Goal: Task Accomplishment & Management: Use online tool/utility

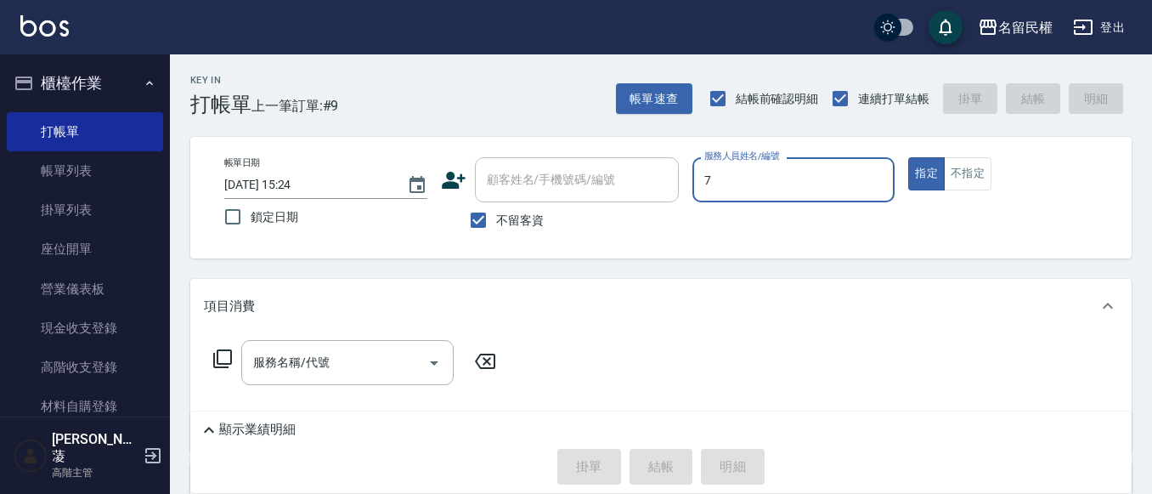
type input "阿水-7"
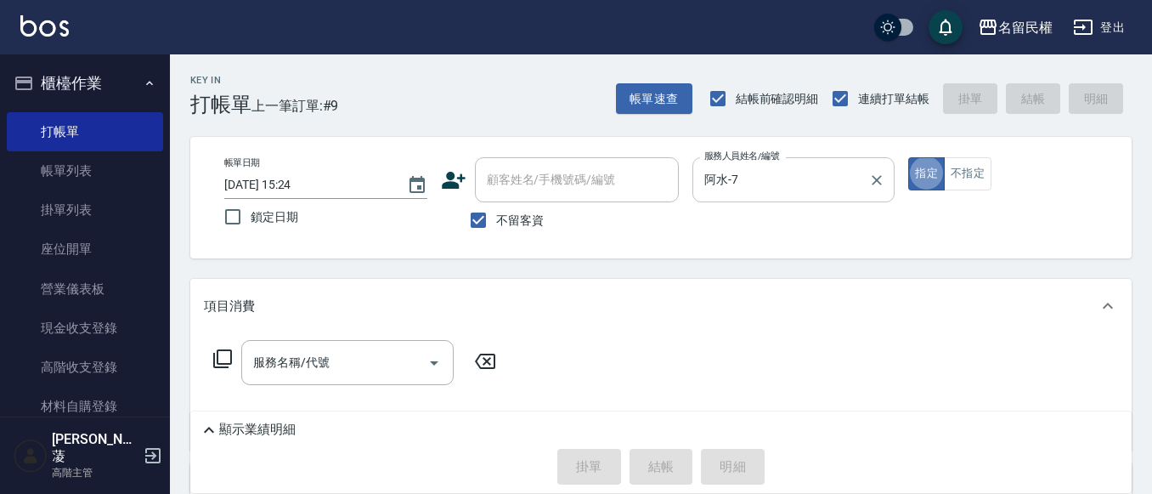
type button "true"
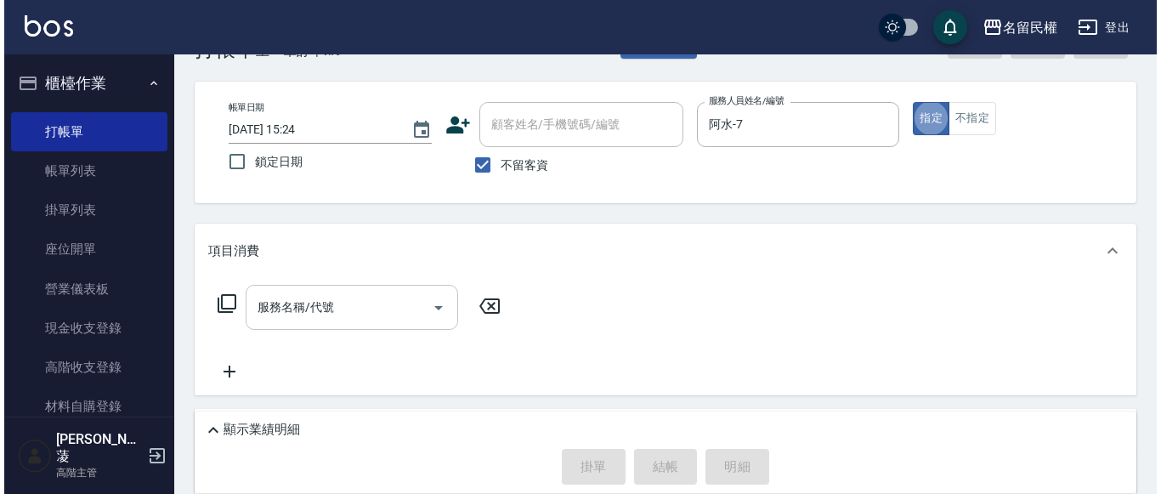
scroll to position [85, 0]
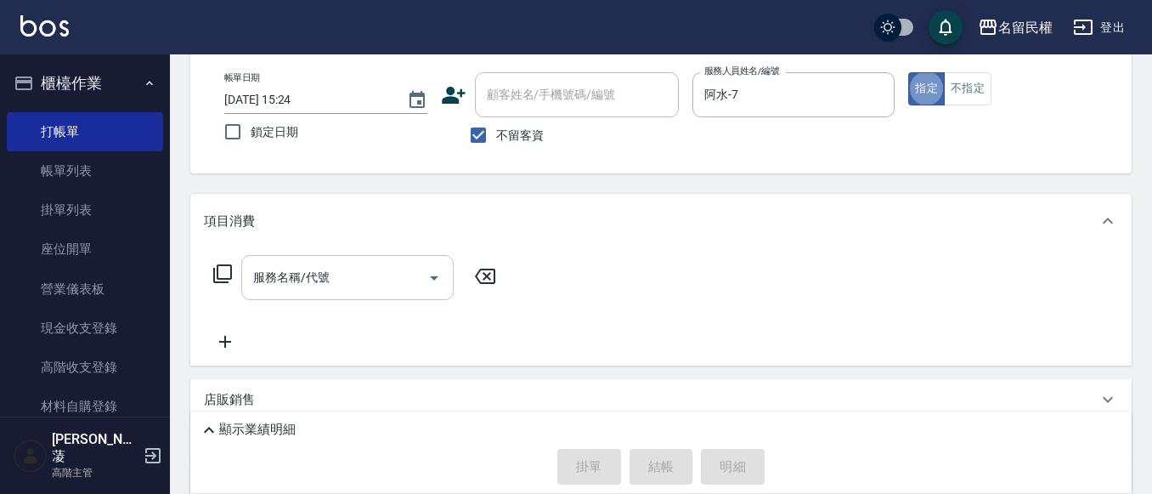
drag, startPoint x: 386, startPoint y: 295, endPoint x: 410, endPoint y: 292, distance: 23.9
click at [387, 292] on div "服務名稱/代號" at bounding box center [347, 277] width 212 height 45
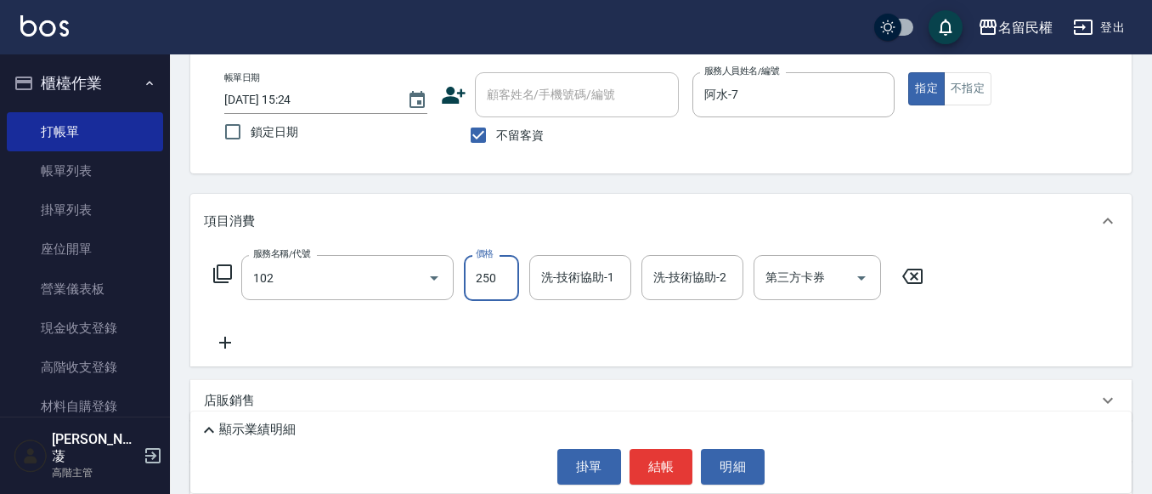
type input "指定洗髮(102)"
type input "300"
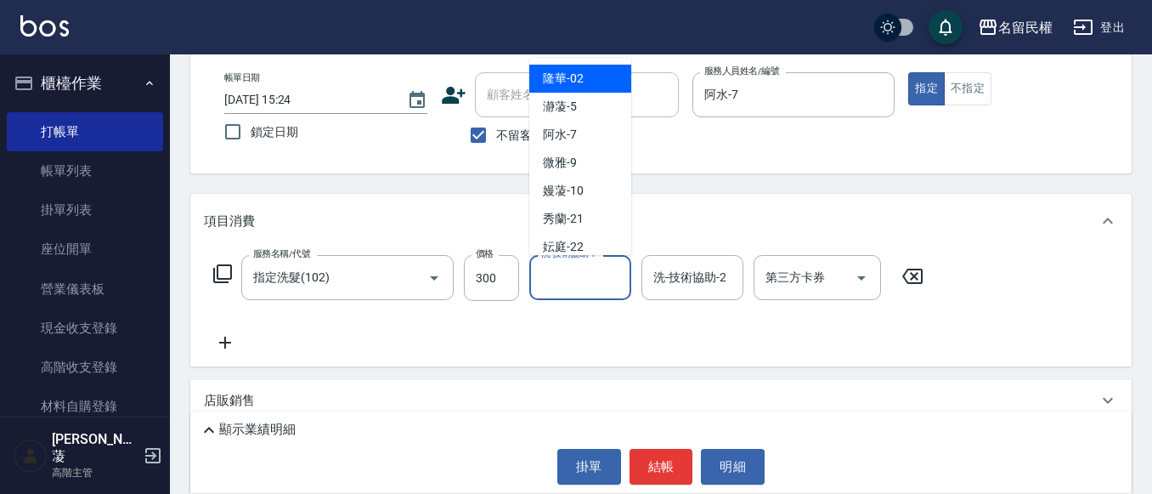
click at [564, 274] on input "洗-技術協助-1" at bounding box center [580, 278] width 87 height 30
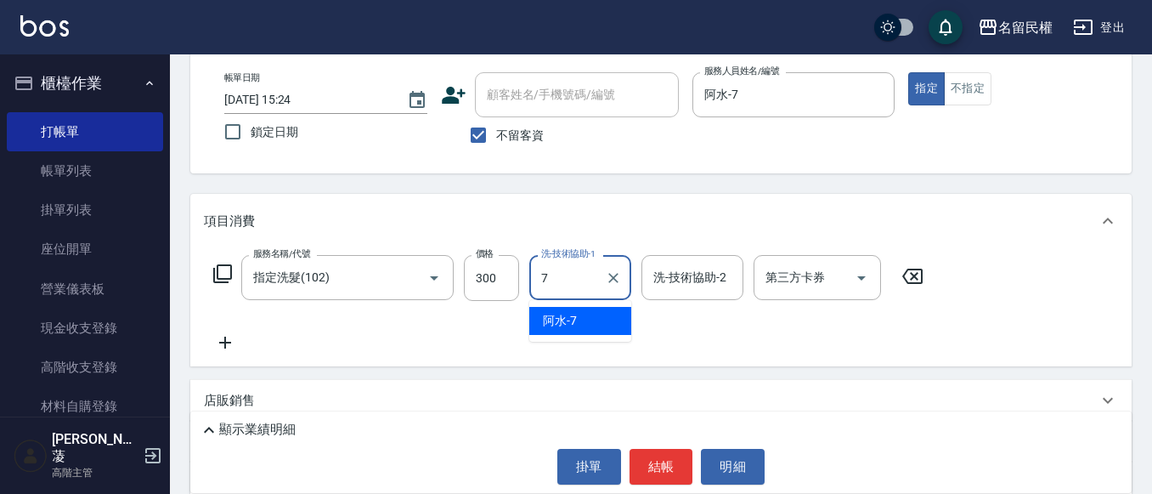
type input "阿水-7"
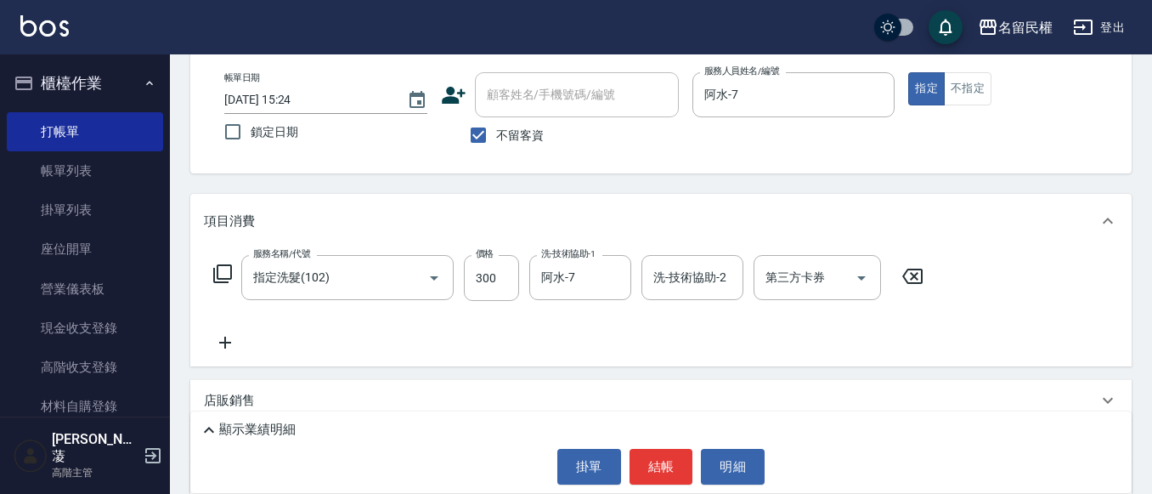
click at [223, 347] on icon at bounding box center [225, 342] width 42 height 20
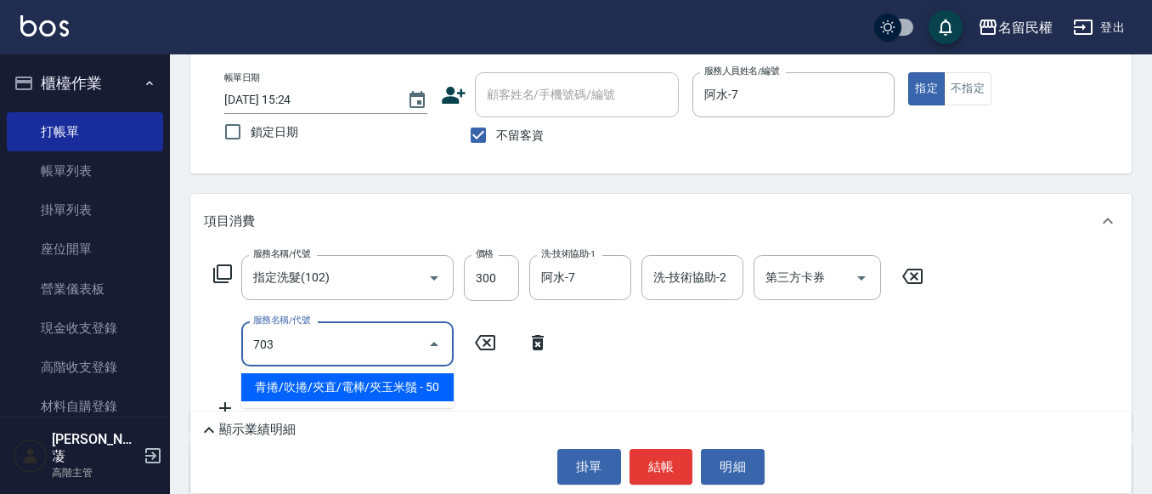
type input "青捲/吹捲/夾直/電棒/夾玉米鬚(703)"
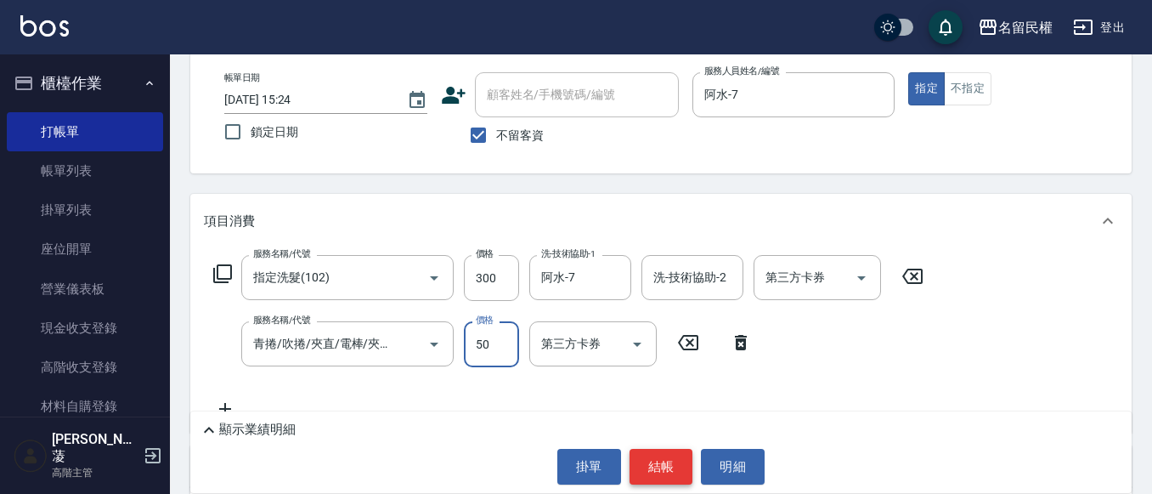
click at [656, 455] on button "結帳" at bounding box center [662, 467] width 64 height 36
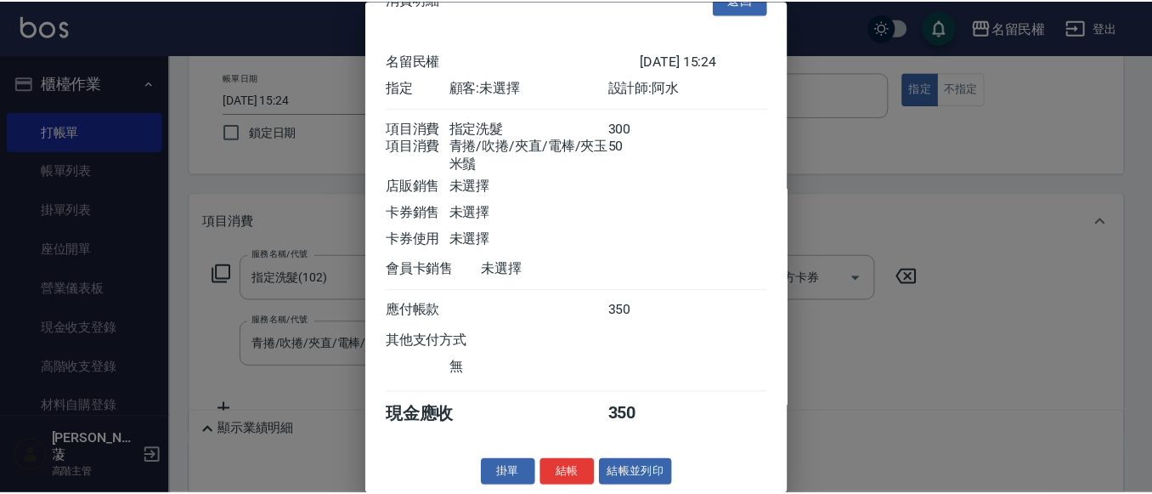
scroll to position [63, 0]
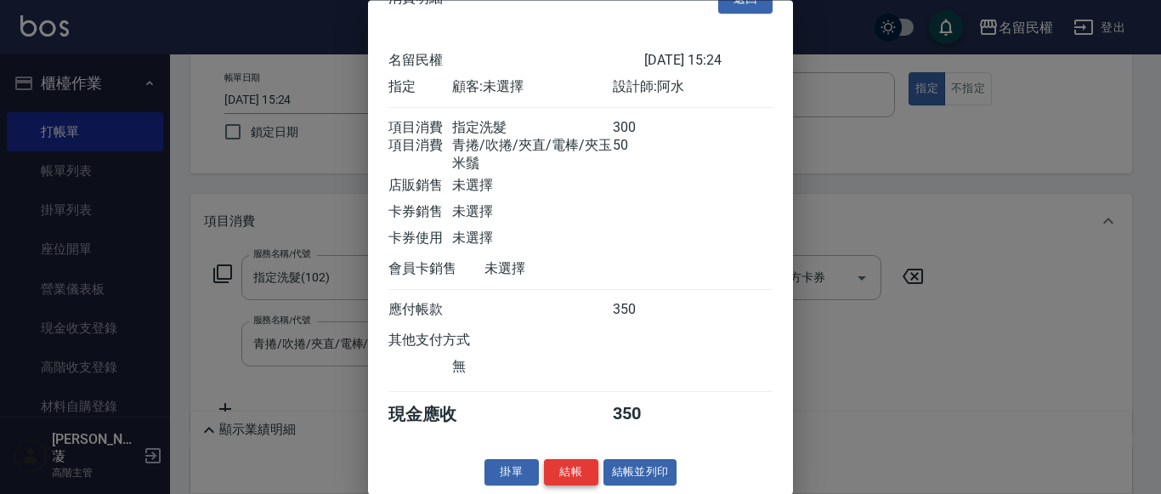
click at [590, 466] on button "結帳" at bounding box center [571, 473] width 54 height 26
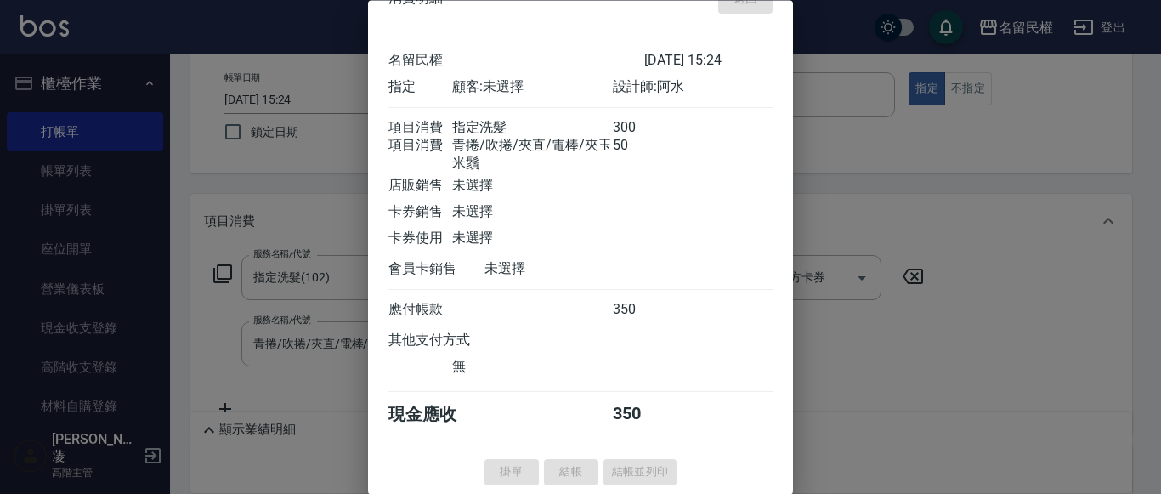
type input "[DATE] 15:55"
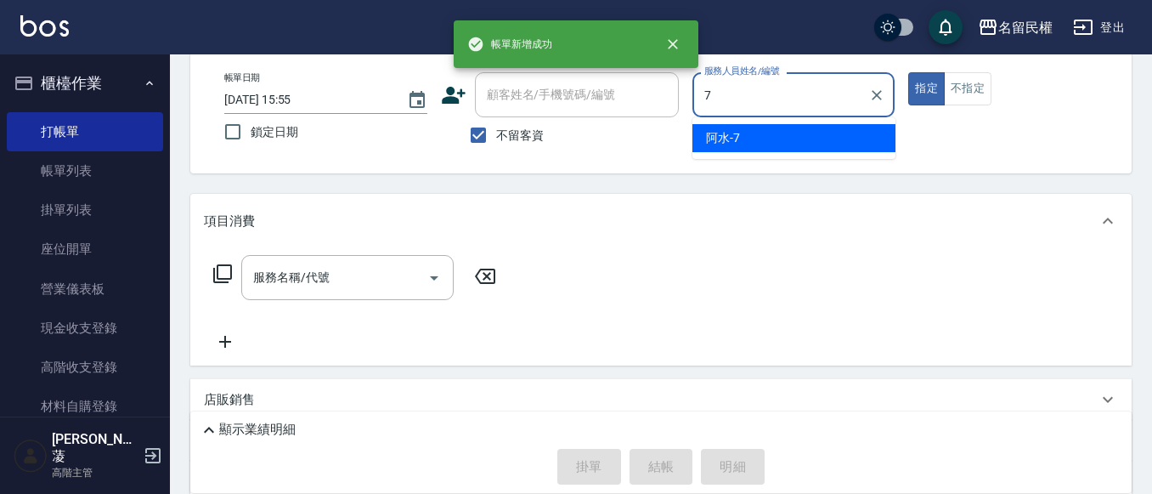
type input "阿水-7"
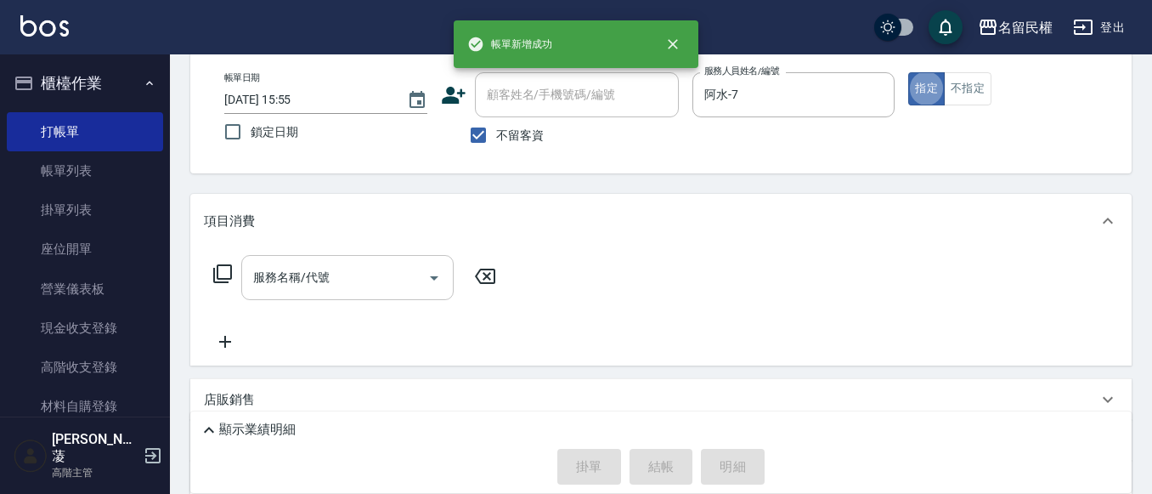
click at [328, 287] on input "服務名稱/代號" at bounding box center [335, 278] width 172 height 30
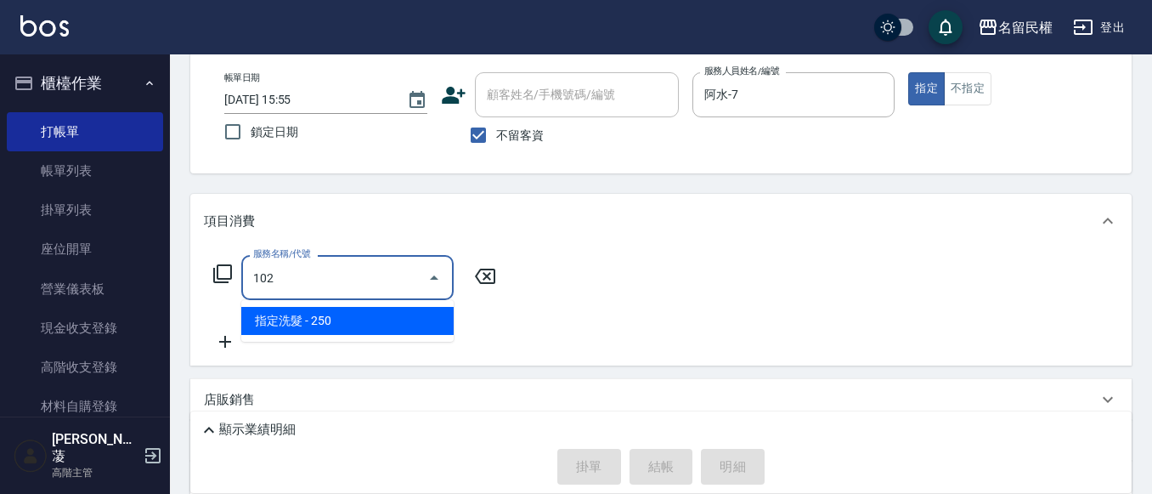
type input "指定洗髮(102)"
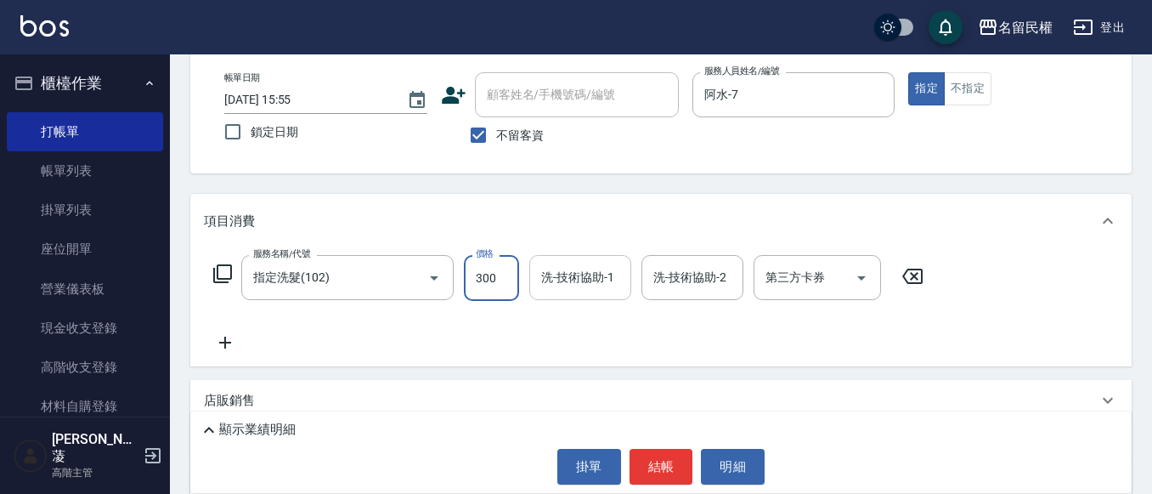
type input "300"
click at [540, 273] on input "洗-技術協助-1" at bounding box center [580, 278] width 87 height 30
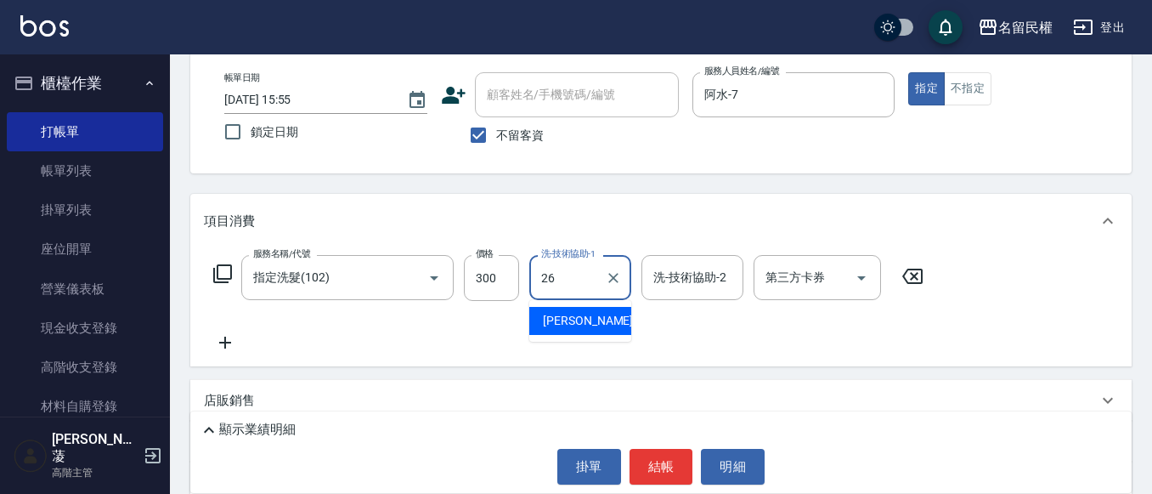
type input "沅莘-26"
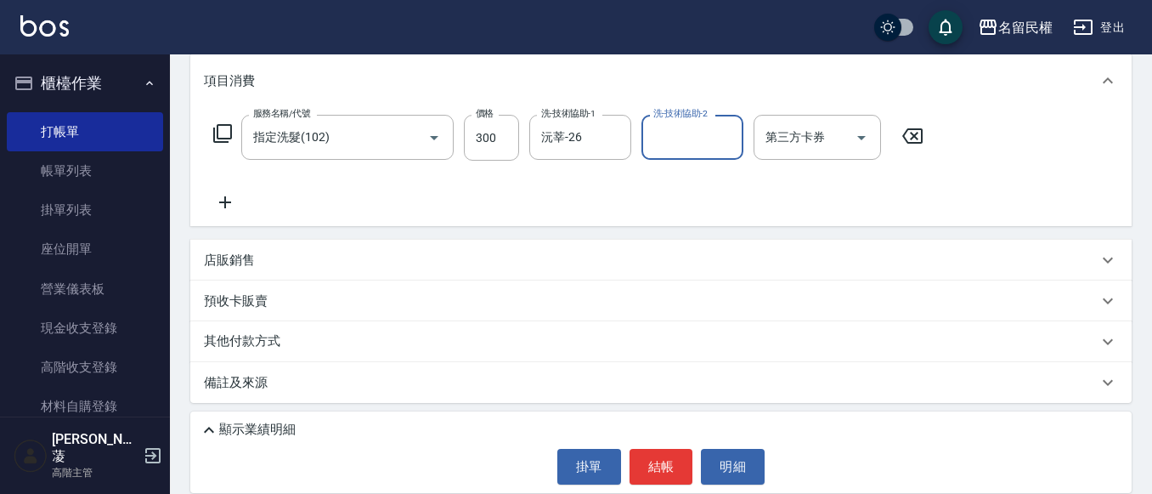
scroll to position [228, 0]
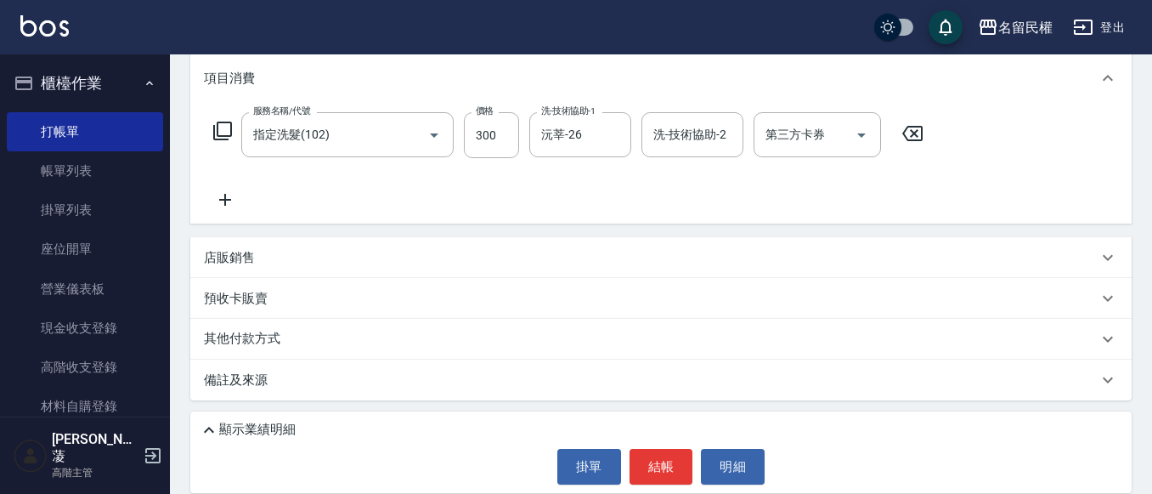
click at [235, 201] on icon at bounding box center [225, 199] width 42 height 20
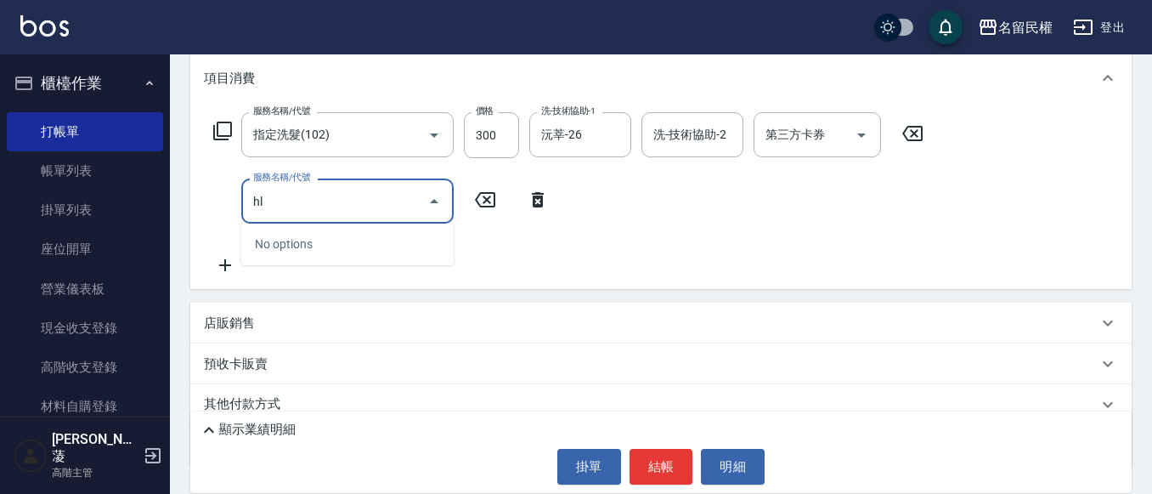
type input "h"
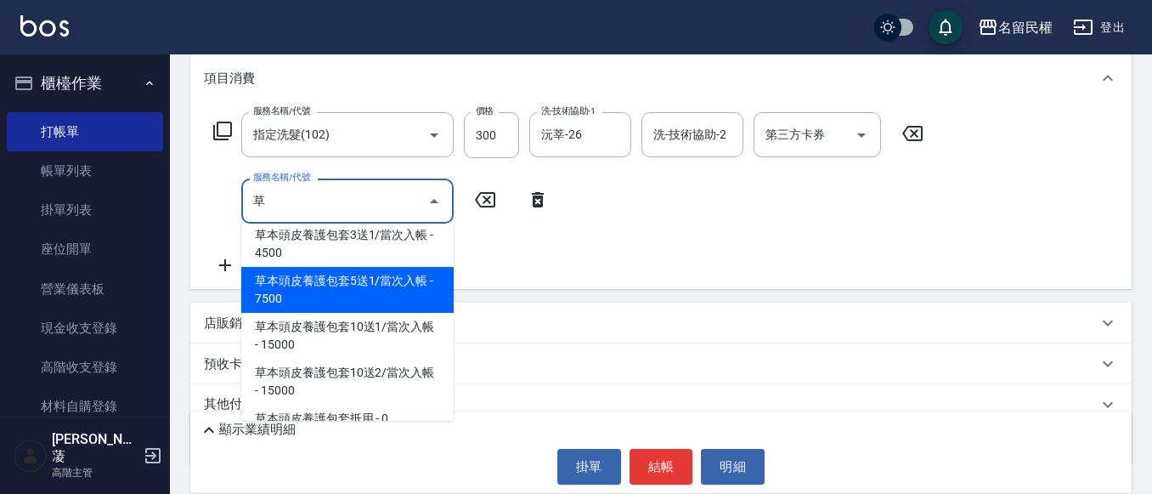
scroll to position [56, 0]
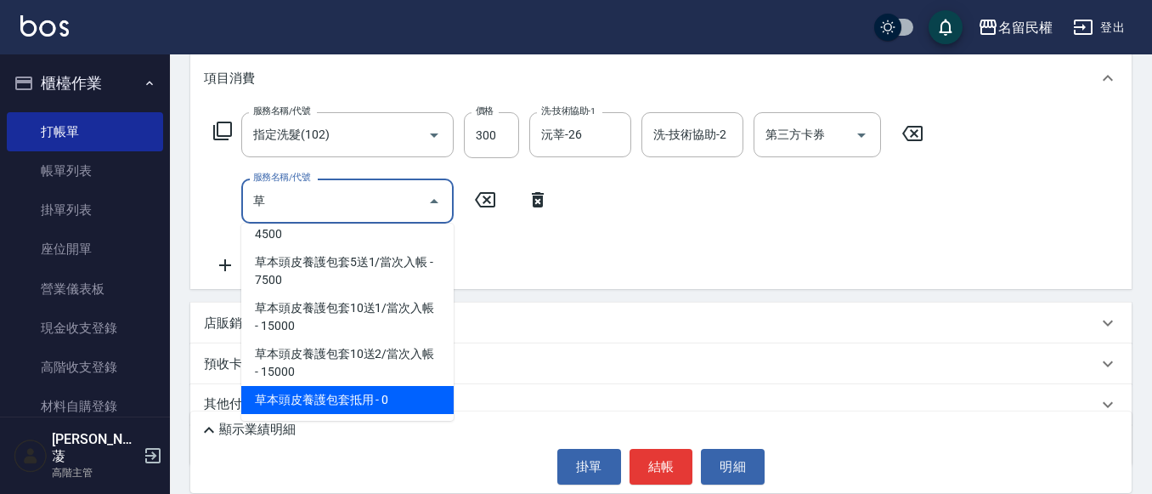
click at [359, 386] on span "草本頭皮養護包套10送2/當次入帳 - 15000" at bounding box center [347, 363] width 212 height 46
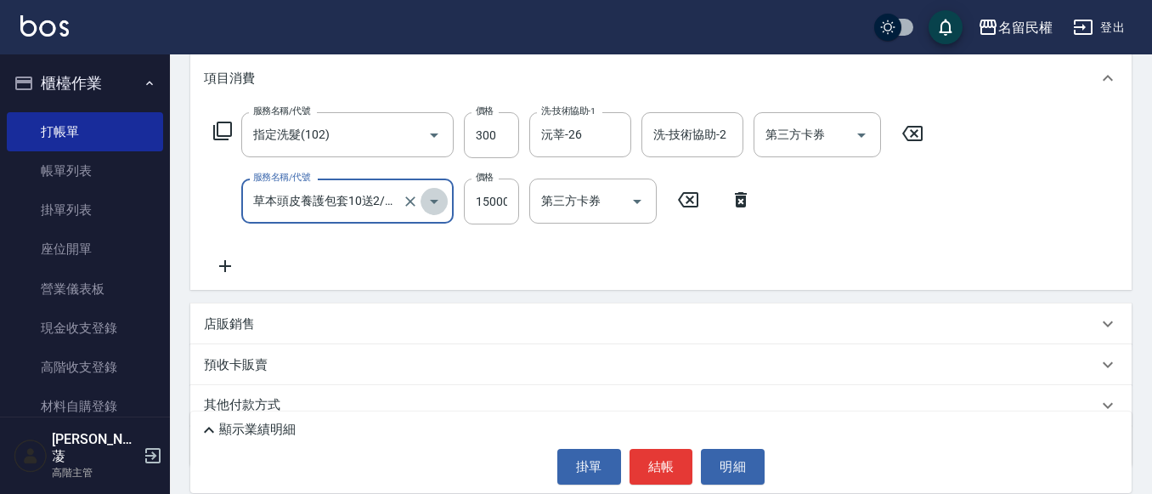
click at [433, 201] on icon "Open" at bounding box center [434, 202] width 8 height 4
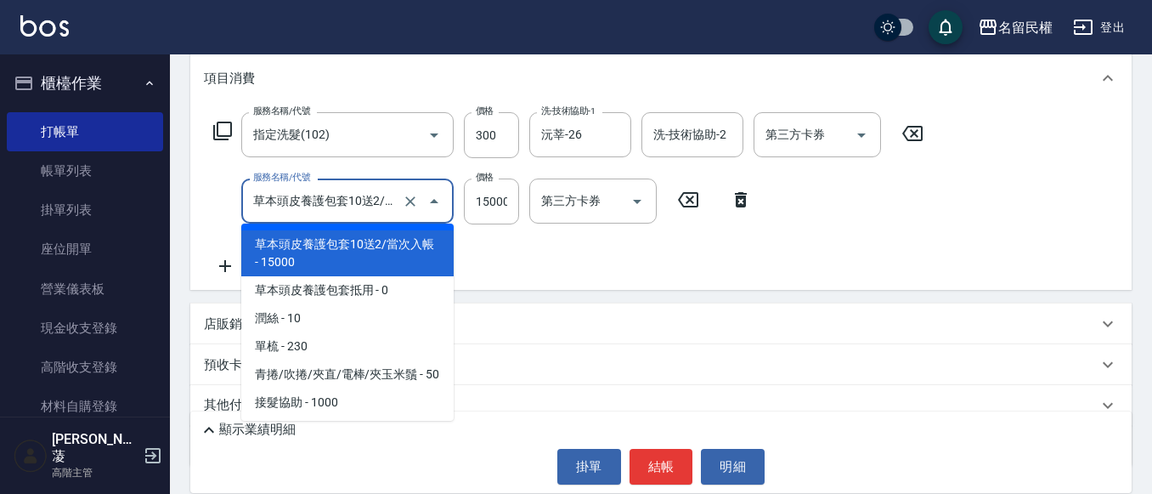
scroll to position [2594, 0]
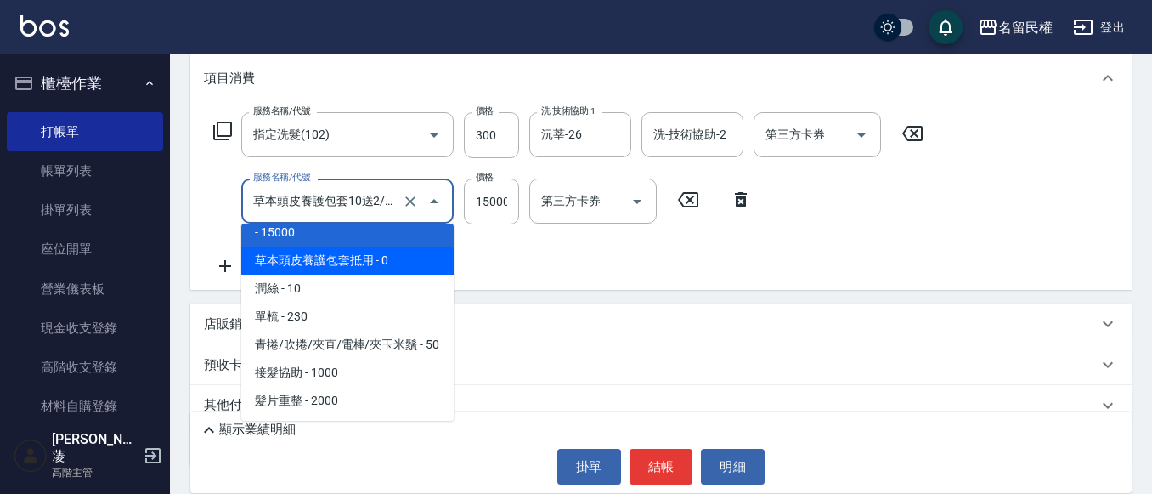
click at [377, 274] on span "草本頭皮養護包套抵用 - 0" at bounding box center [347, 260] width 212 height 28
type input "草本頭皮養護包套抵用(629)"
type input "0"
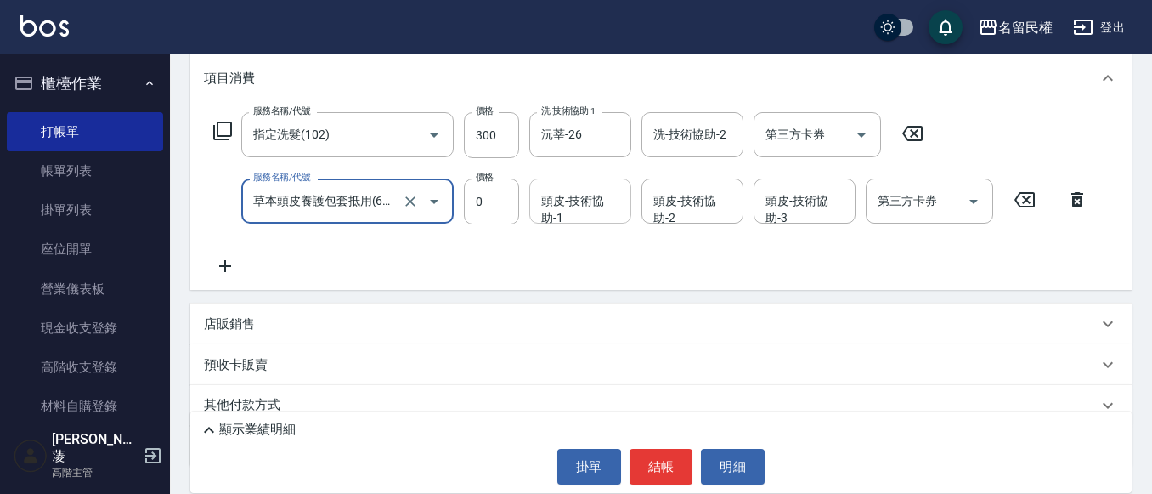
type input "草本頭皮養護包套抵用(629)"
click at [552, 206] on input "頭皮-技術協助-1" at bounding box center [580, 201] width 87 height 30
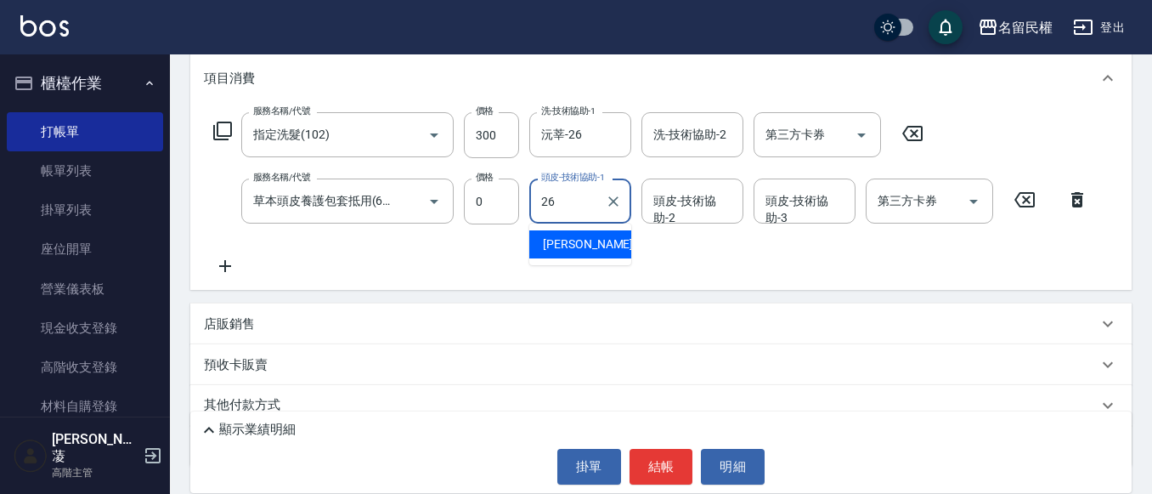
type input "沅莘-26"
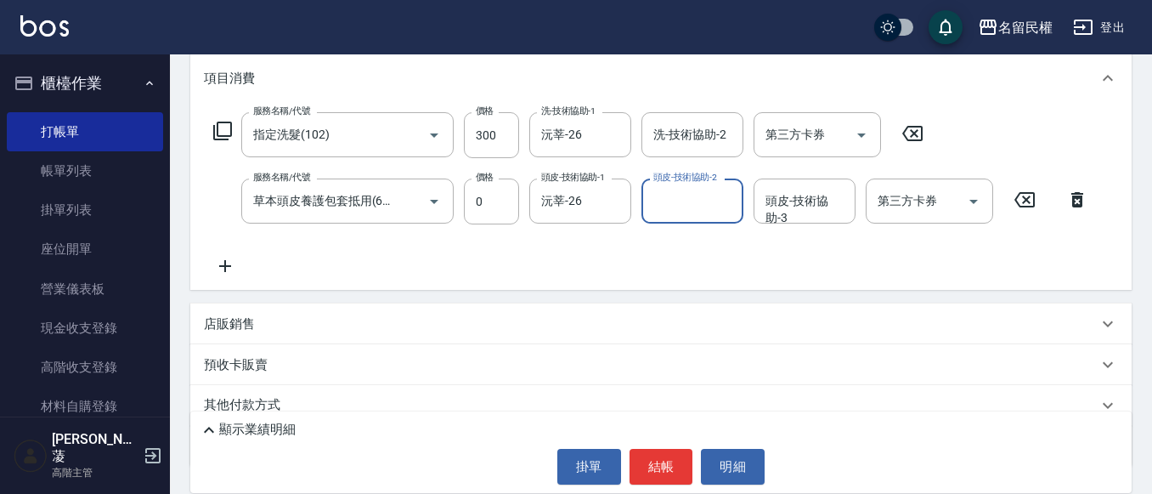
click at [239, 269] on icon at bounding box center [225, 266] width 42 height 20
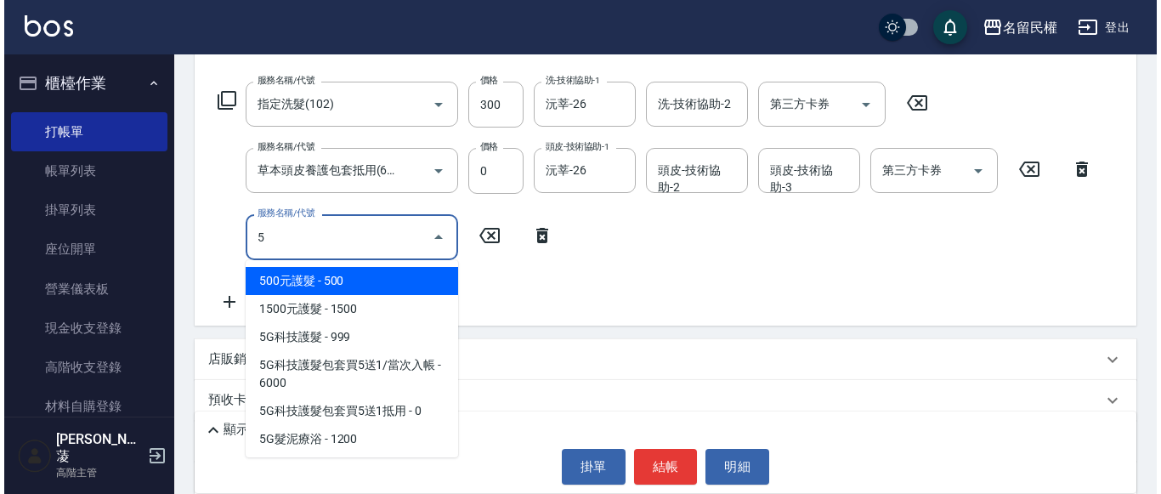
scroll to position [313, 0]
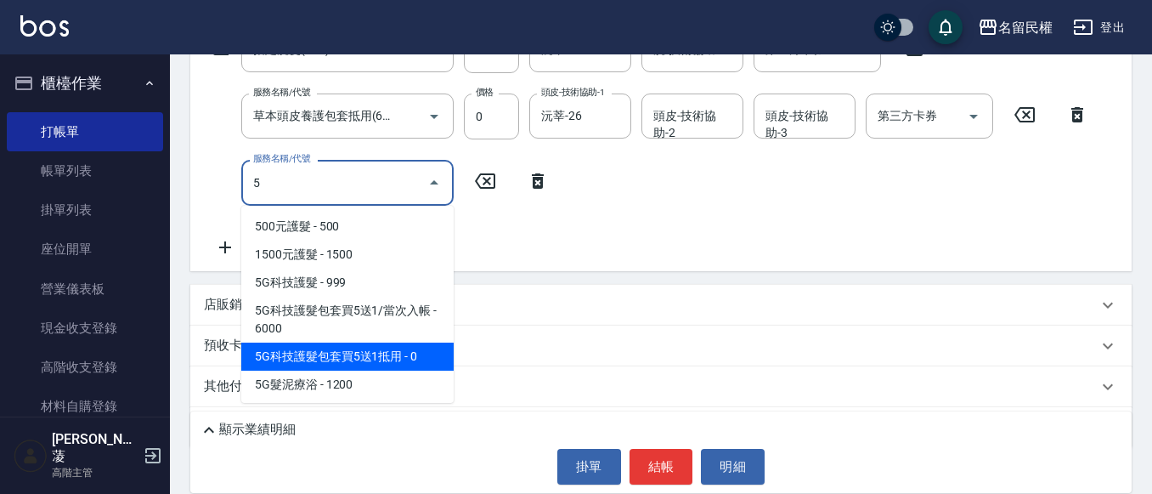
click at [379, 348] on span "5G科技護髮包套買5送1抵用 - 0" at bounding box center [347, 356] width 212 height 28
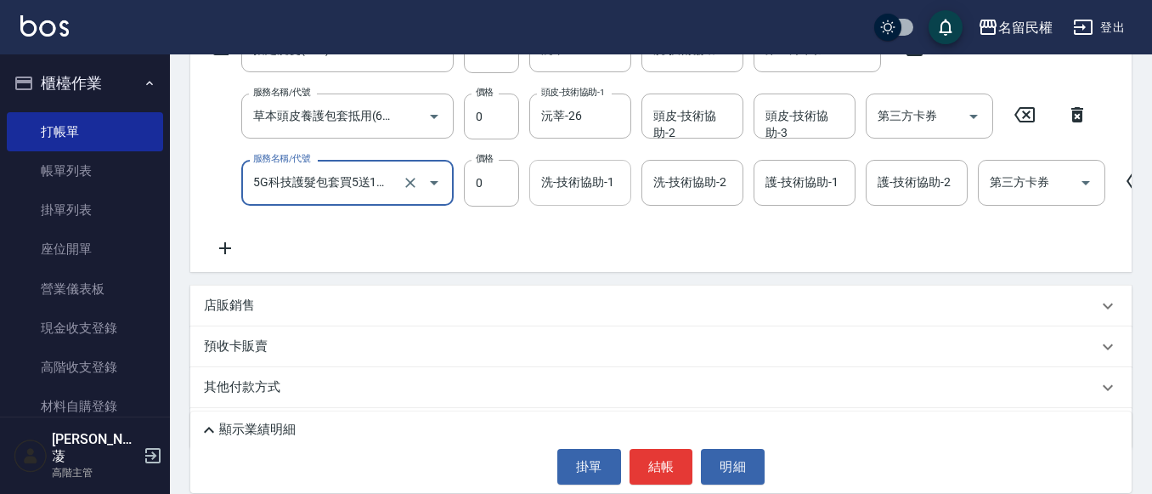
type input "5G科技護髮包套買5送1抵用(519)"
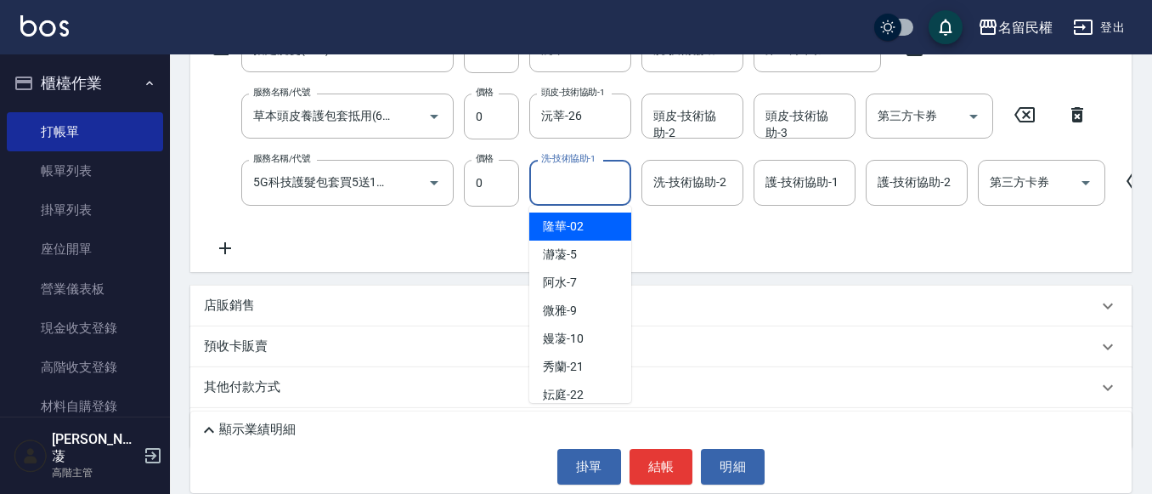
click at [575, 179] on input "洗-技術協助-1" at bounding box center [580, 182] width 87 height 30
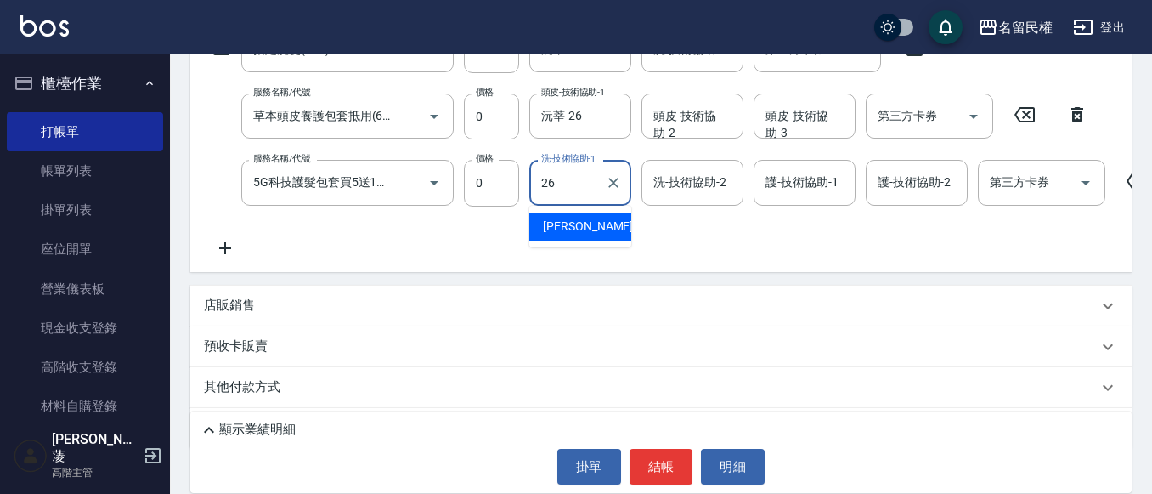
type input "沅莘-26"
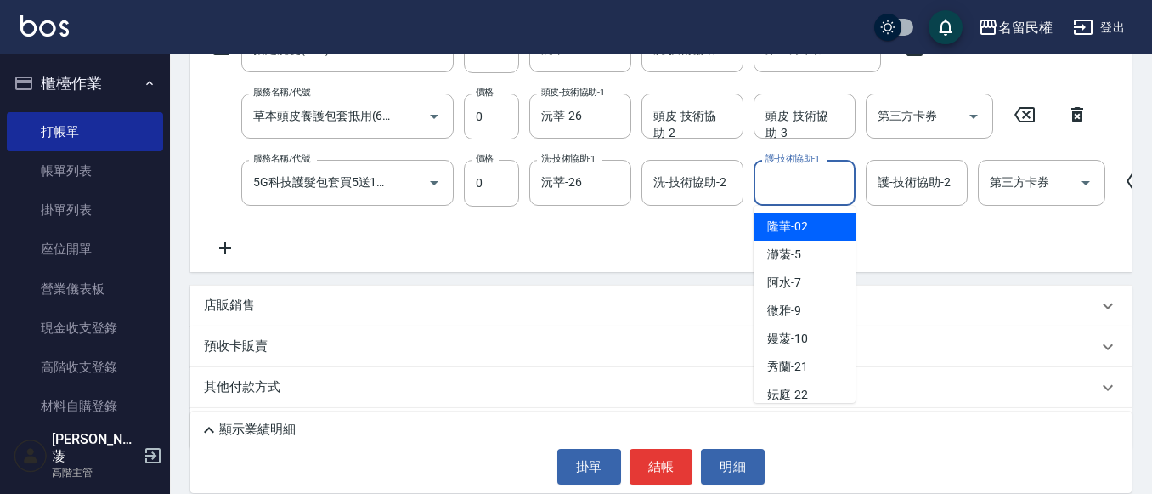
click at [794, 183] on input "護-技術協助-1" at bounding box center [804, 182] width 87 height 30
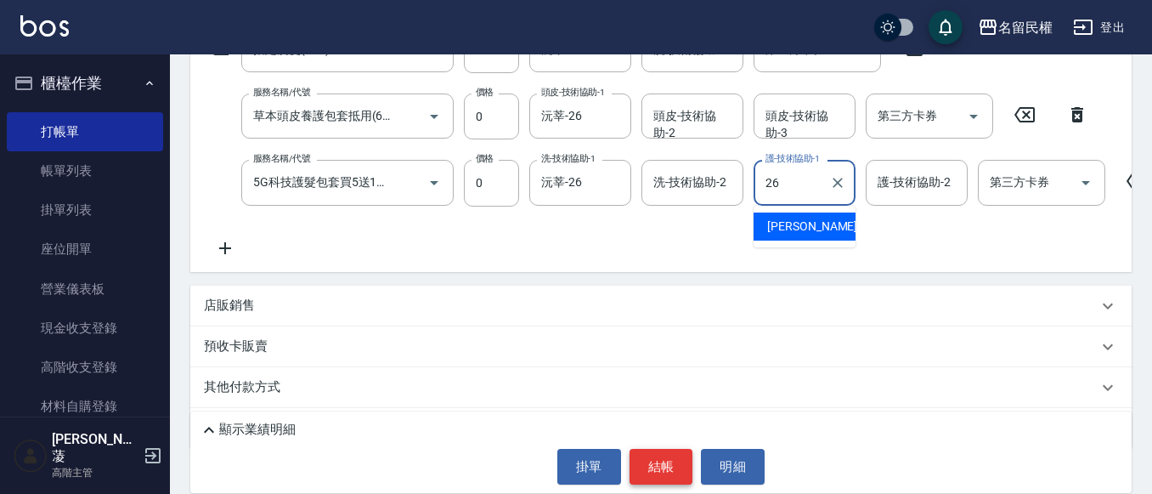
type input "沅莘-26"
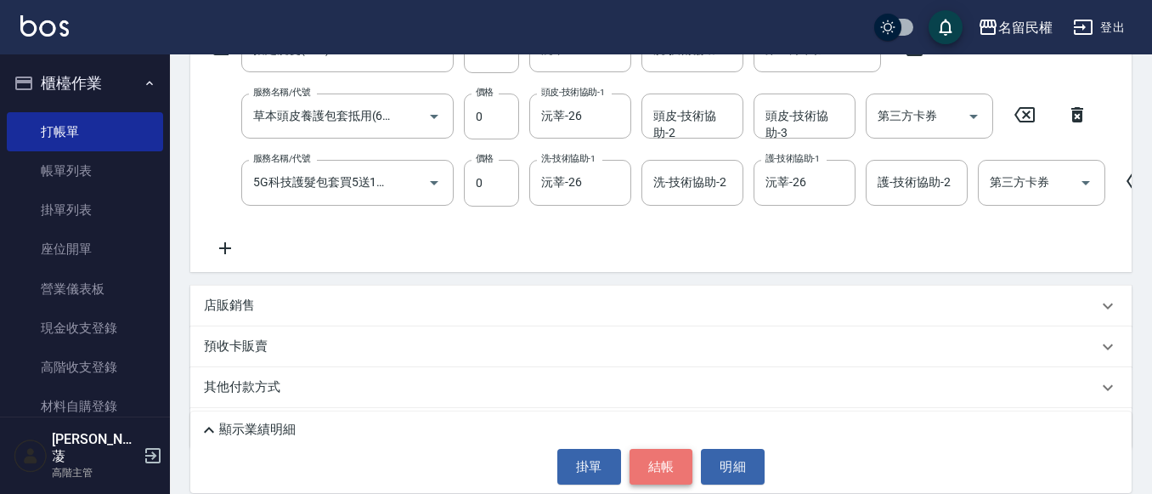
click at [653, 462] on button "結帳" at bounding box center [662, 467] width 64 height 36
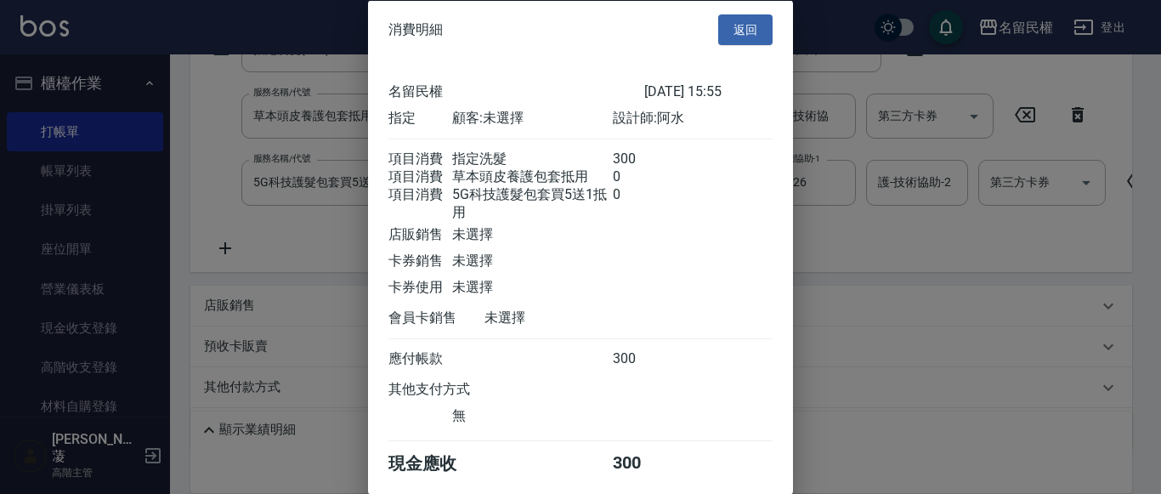
scroll to position [83, 0]
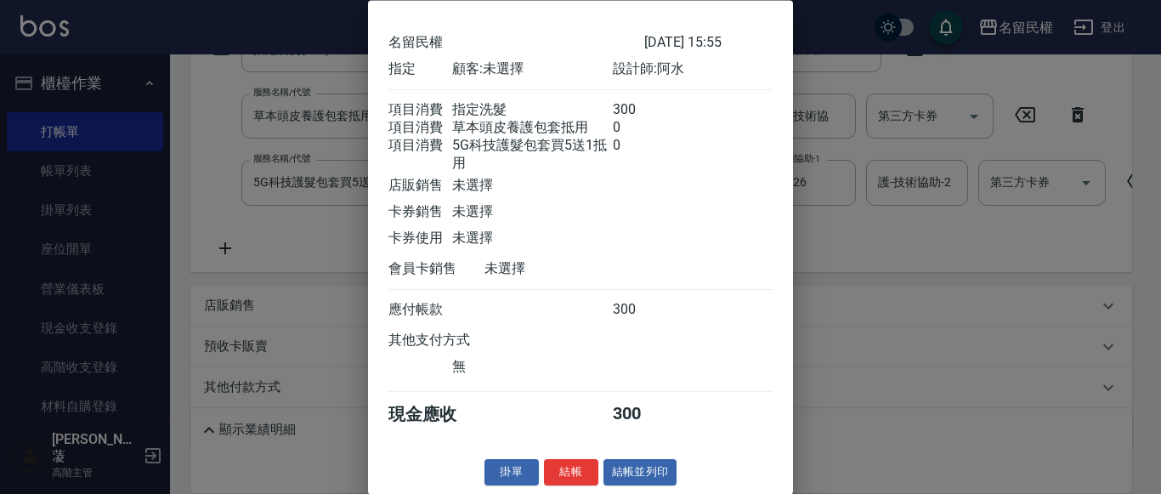
click at [595, 466] on div "掛單 結帳 結帳並列印" at bounding box center [580, 473] width 425 height 26
click at [579, 469] on button "結帳" at bounding box center [571, 473] width 54 height 26
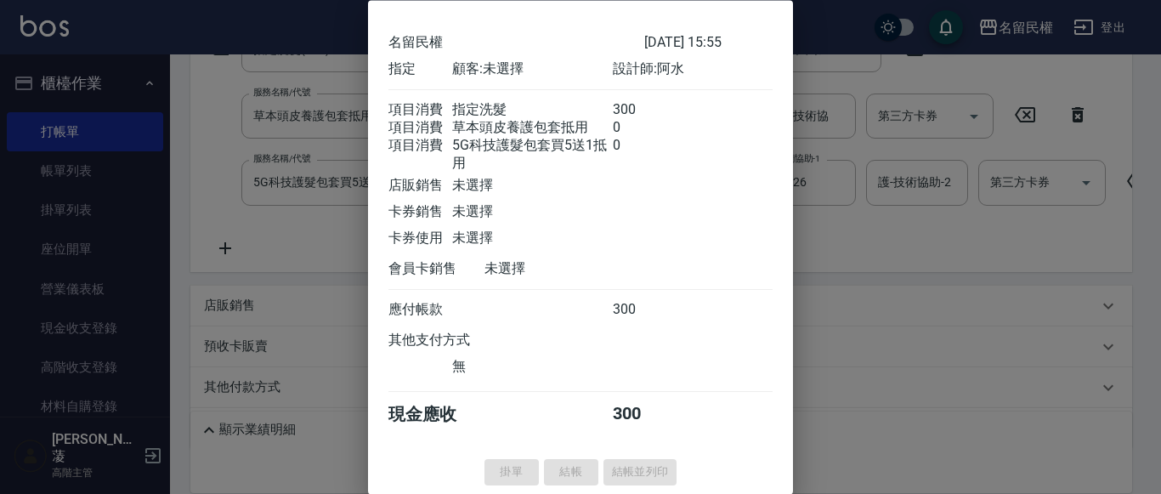
type input "[DATE] 15:56"
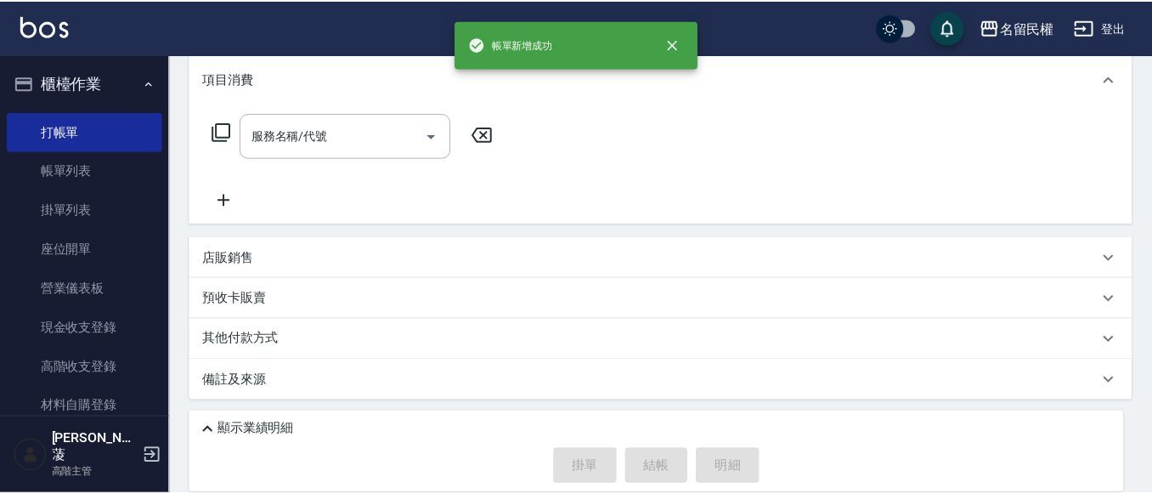
scroll to position [0, 0]
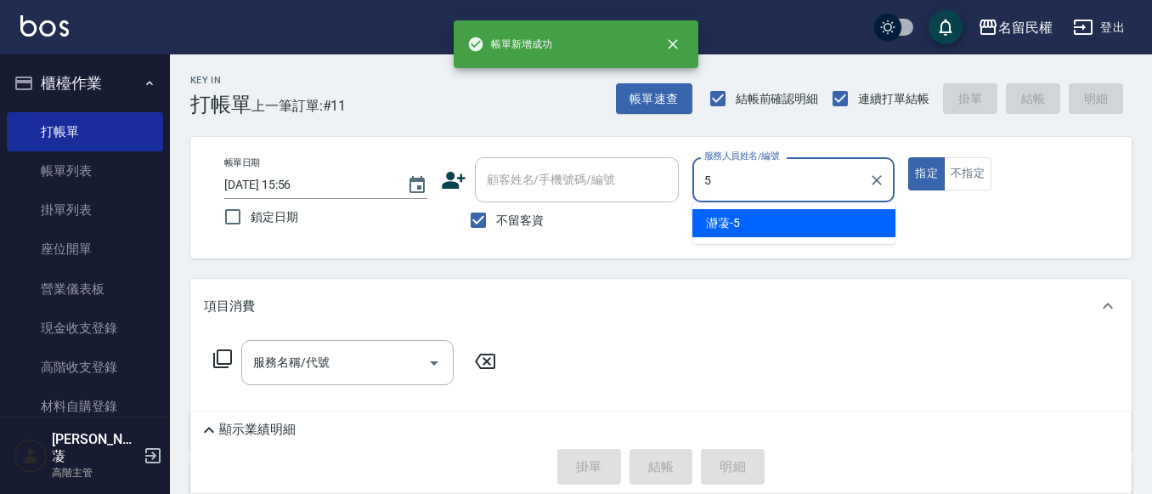
type input "瀞蓤-5"
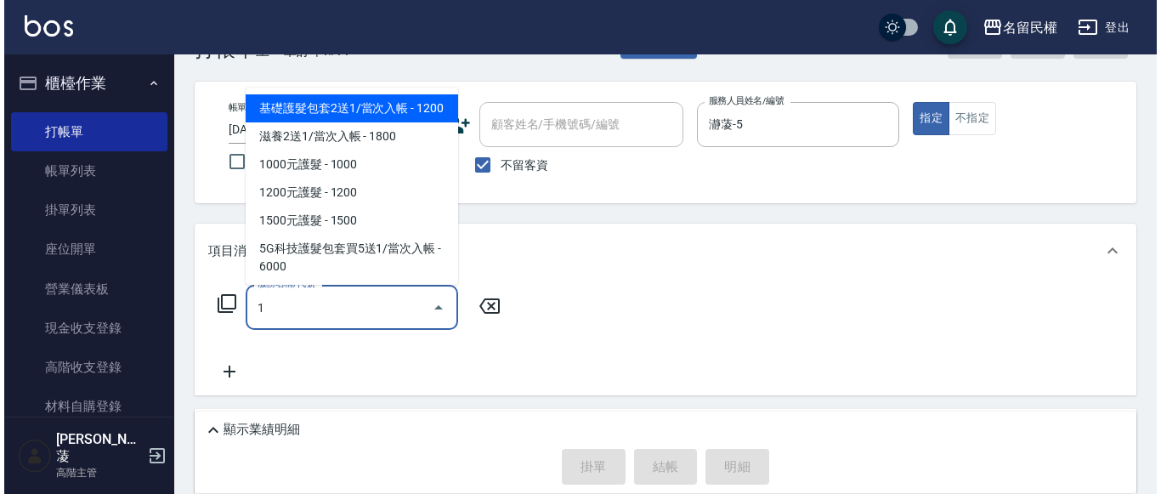
scroll to position [85, 0]
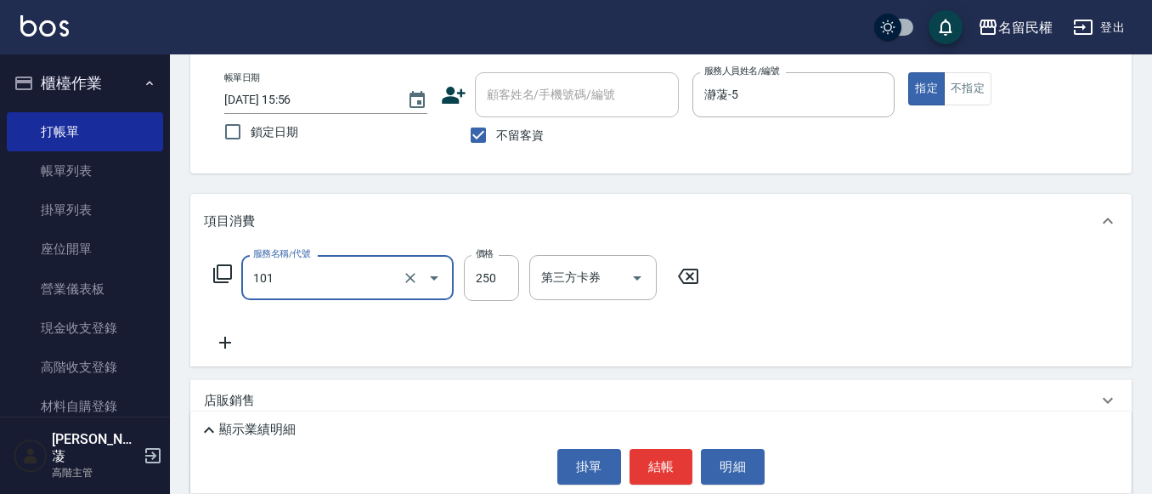
type input "不指定洗髮(101)"
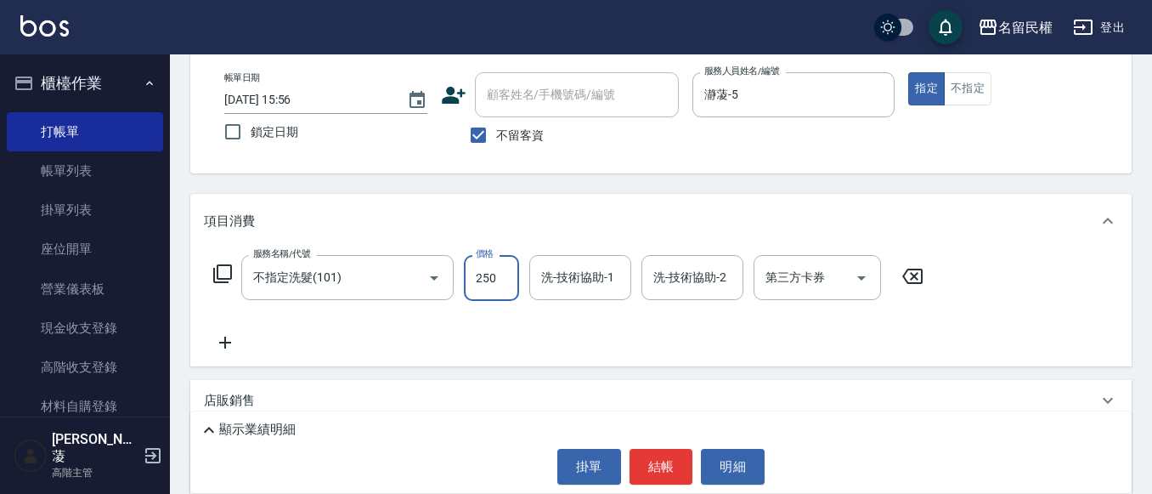
click at [485, 289] on input "250" at bounding box center [491, 278] width 55 height 46
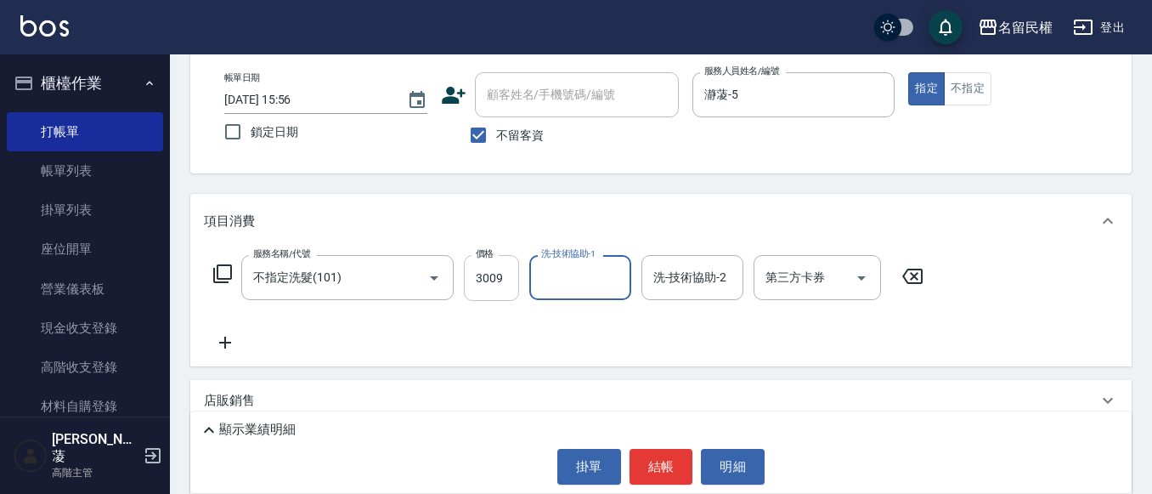
click at [510, 273] on input "3009" at bounding box center [491, 278] width 55 height 46
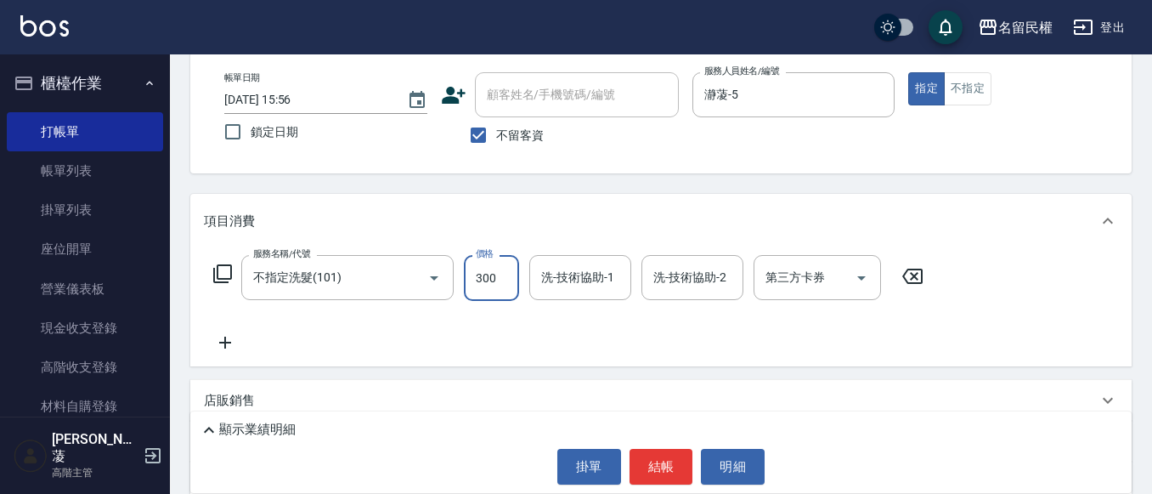
type input "300"
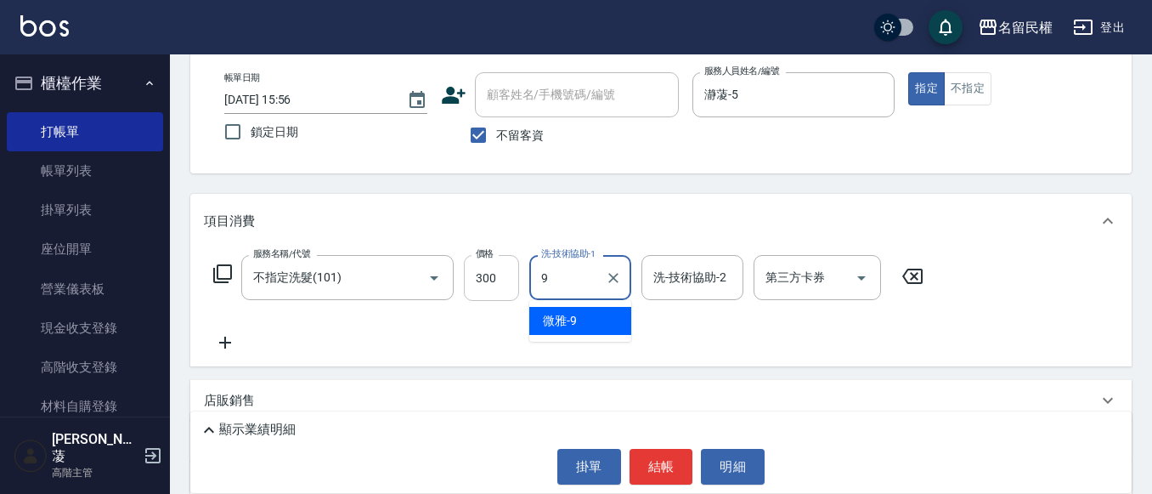
type input "微雅-9"
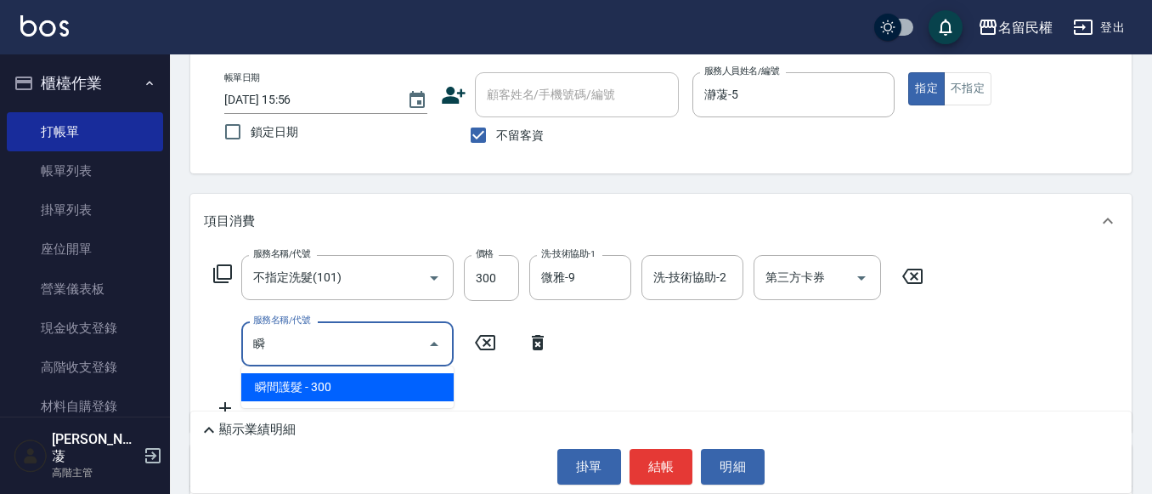
click at [394, 387] on span "瞬間護髮 - 300" at bounding box center [347, 387] width 212 height 28
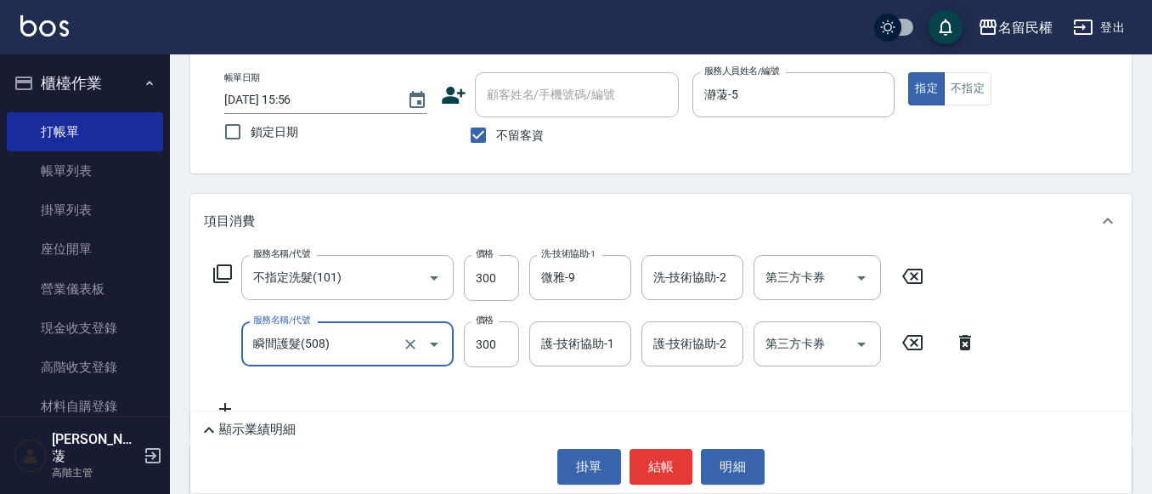
type input "瞬間護髮(508)"
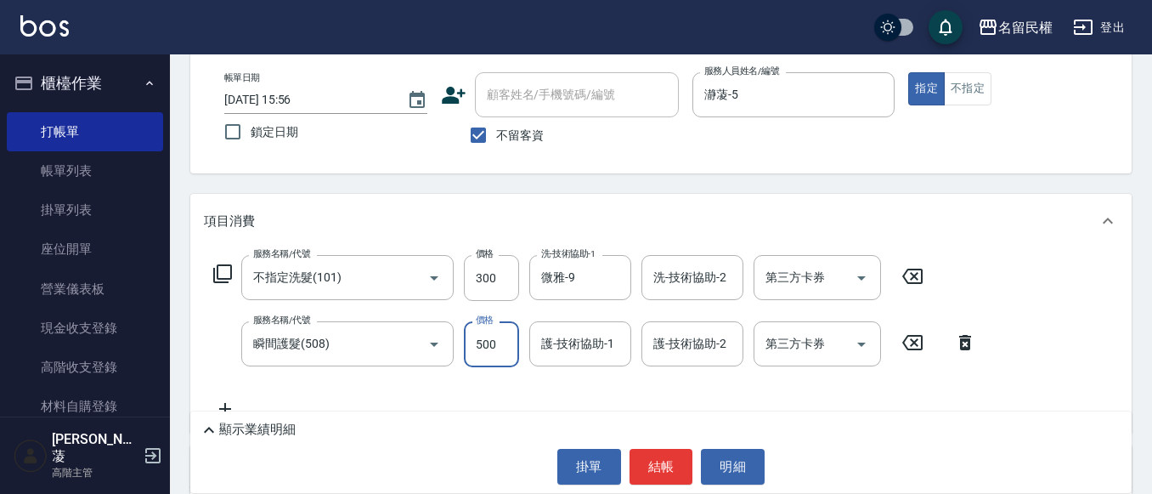
type input "500"
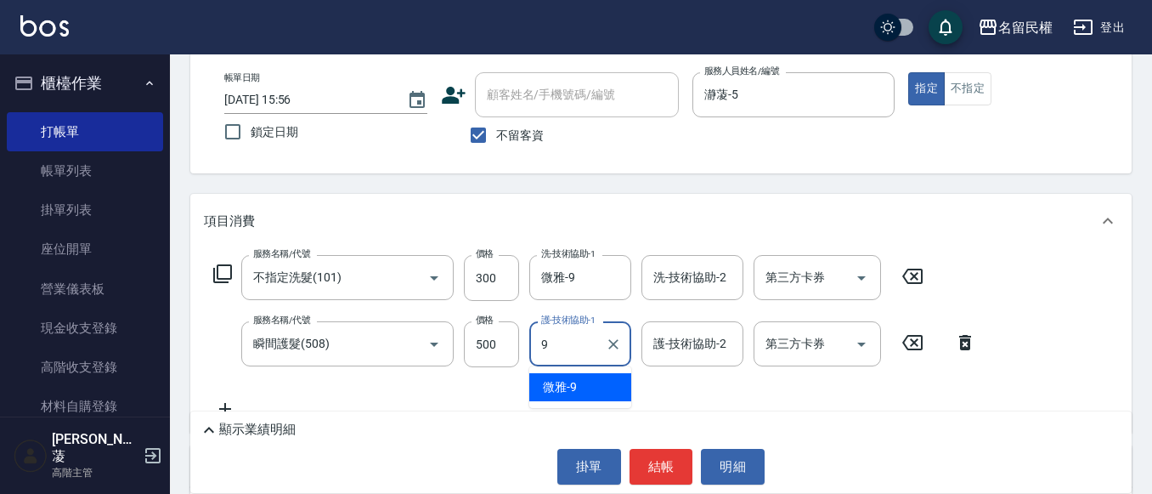
type input "微雅-9"
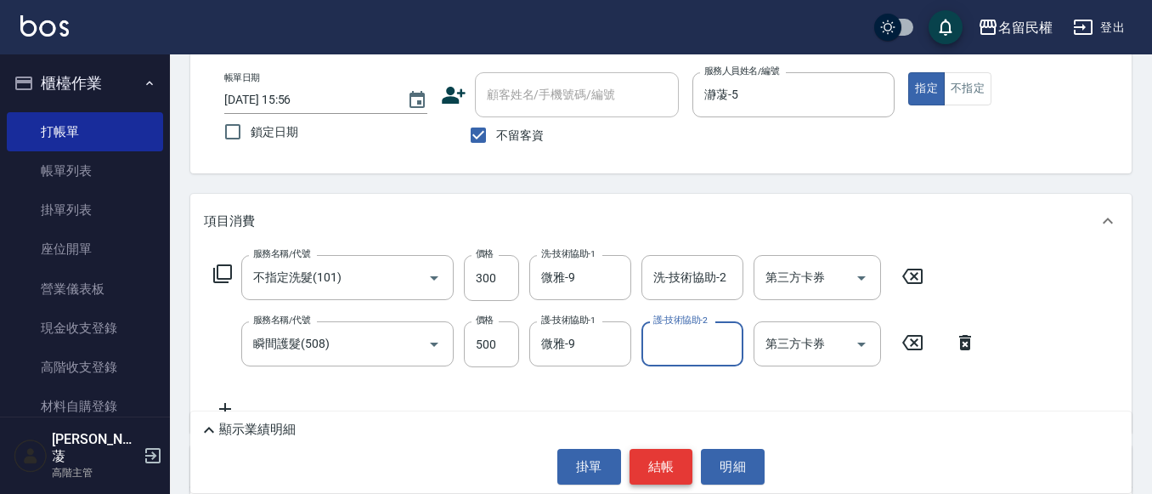
click at [676, 459] on button "結帳" at bounding box center [662, 467] width 64 height 36
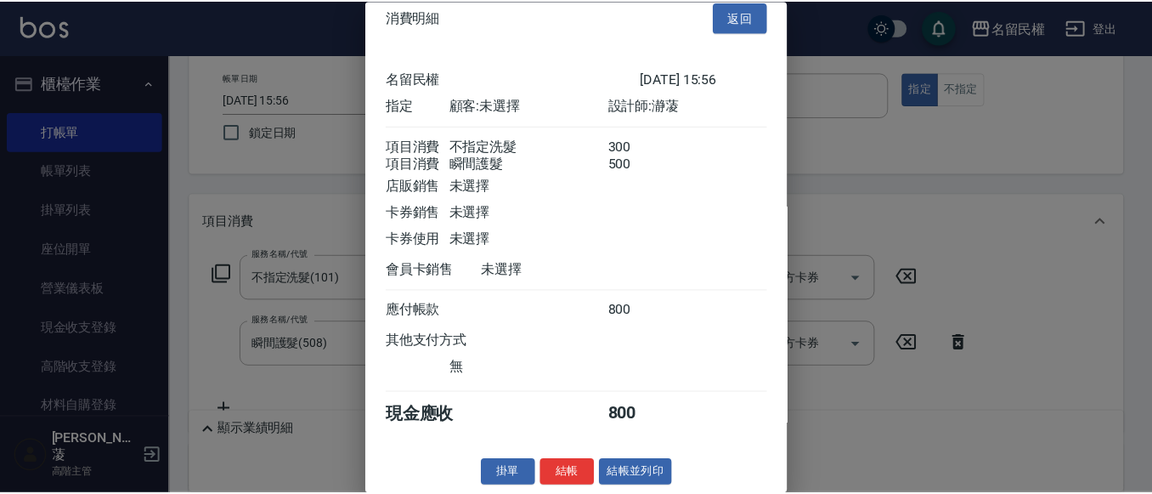
scroll to position [42, 0]
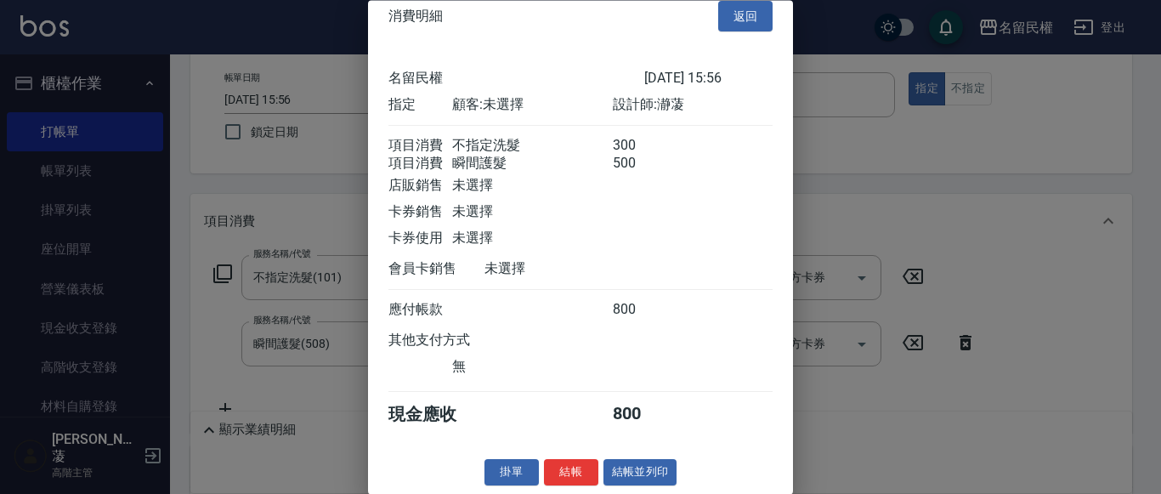
click at [574, 476] on button "結帳" at bounding box center [571, 473] width 54 height 26
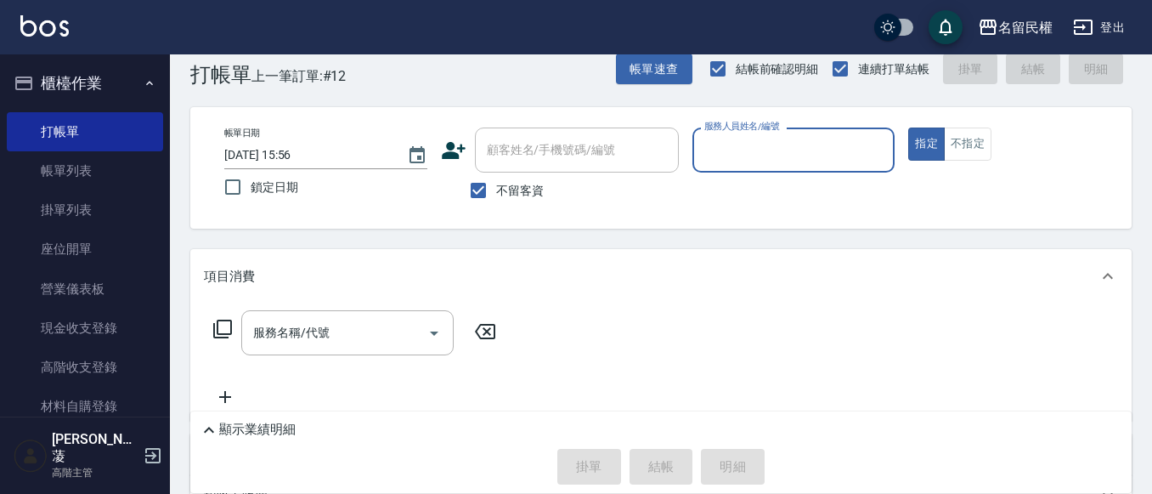
scroll to position [0, 0]
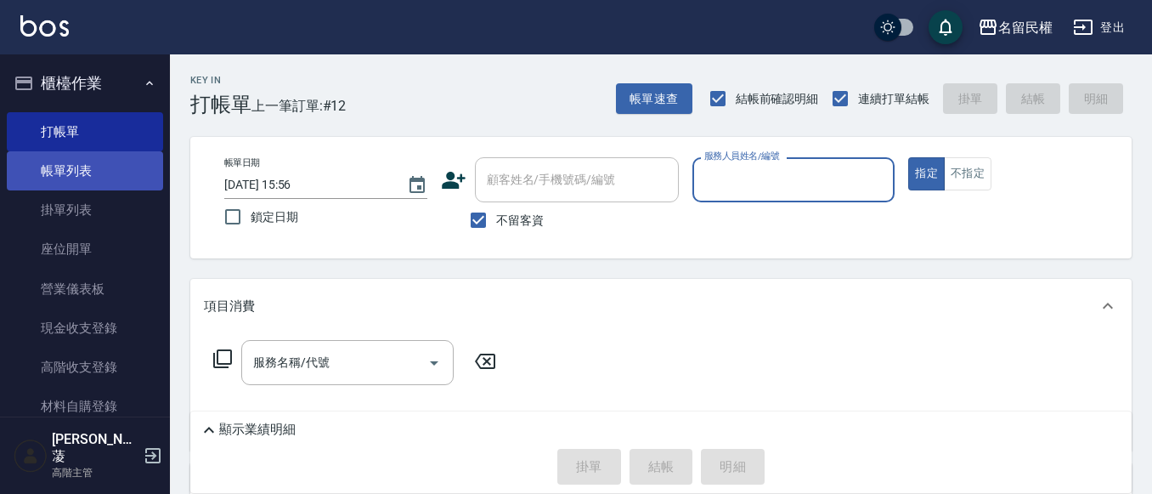
click at [113, 177] on link "帳單列表" at bounding box center [85, 170] width 156 height 39
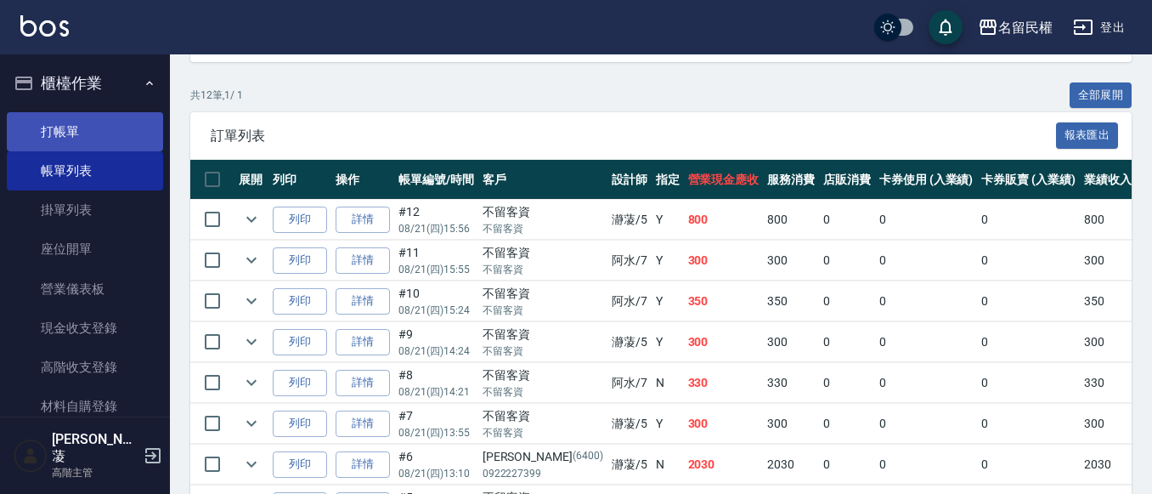
scroll to position [340, 0]
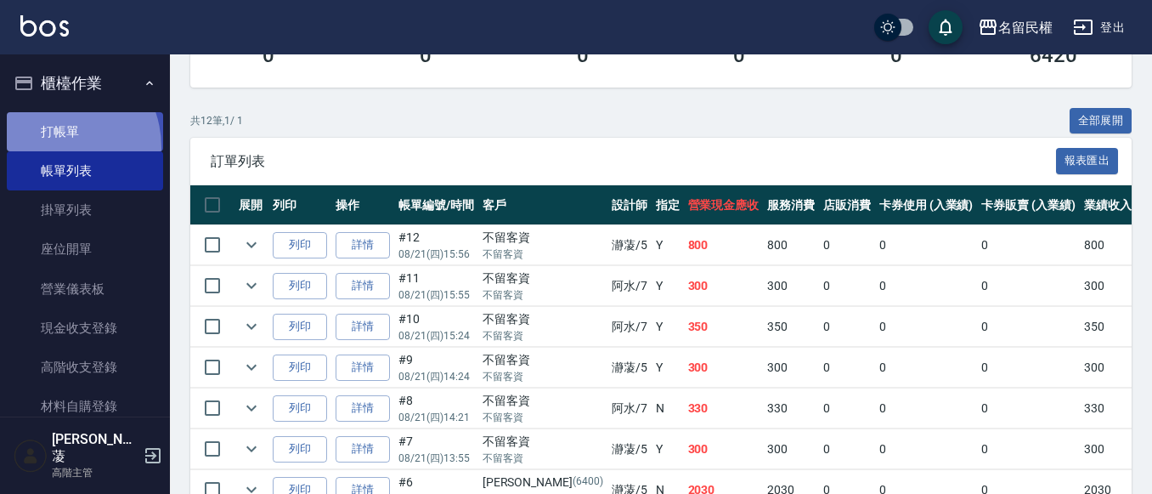
click at [53, 147] on link "打帳單" at bounding box center [85, 131] width 156 height 39
